Goal: Task Accomplishment & Management: Manage account settings

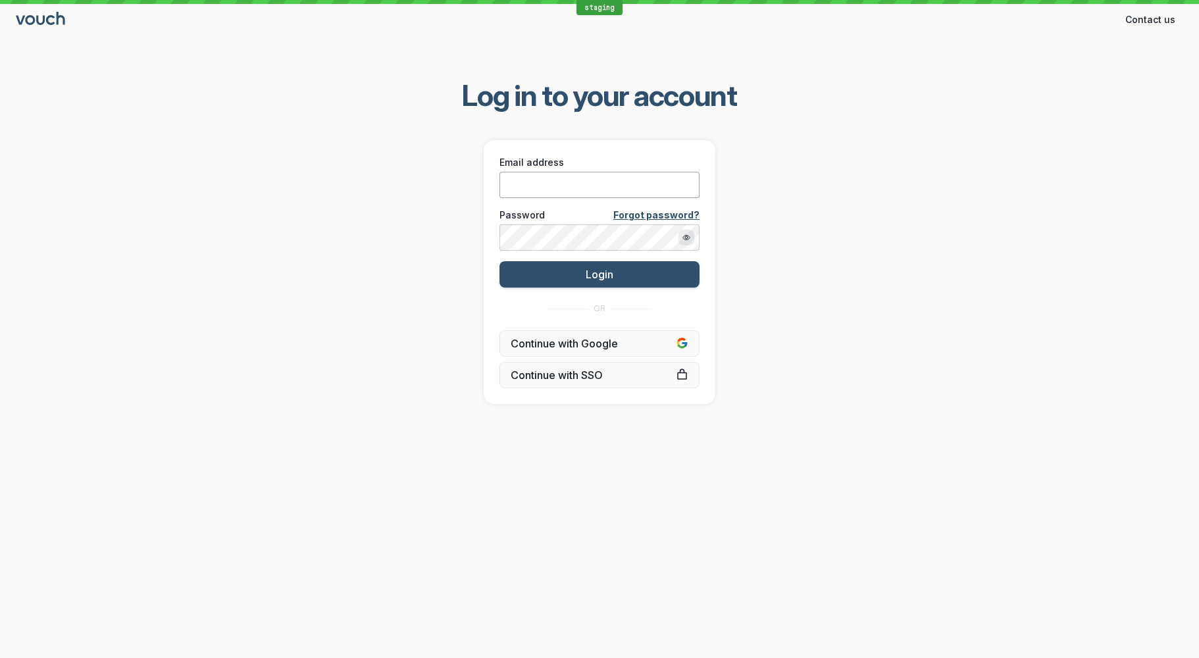
click at [659, 186] on input "Email address" at bounding box center [599, 185] width 200 height 26
type input "[EMAIL_ADDRESS][DOMAIN_NAME]"
